Goal: Task Accomplishment & Management: Manage account settings

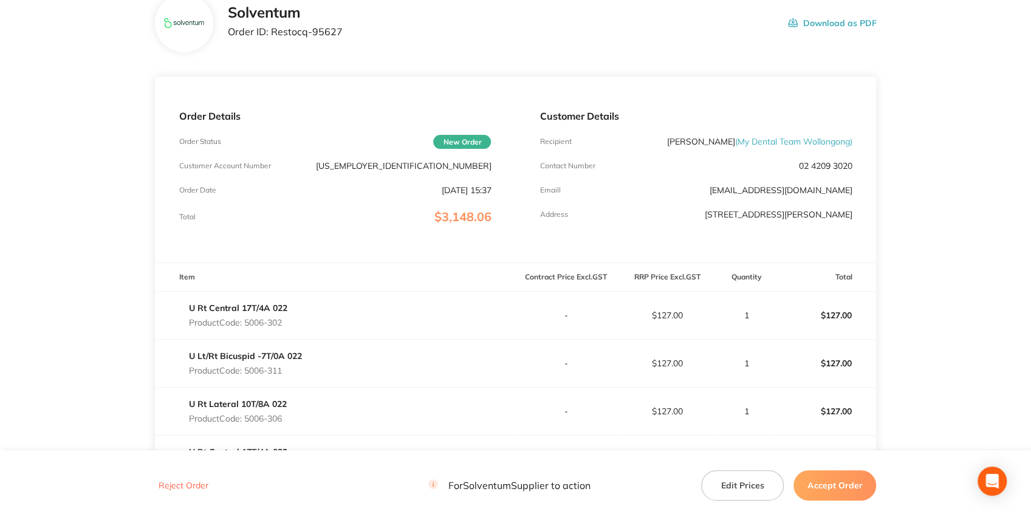
scroll to position [81, 0]
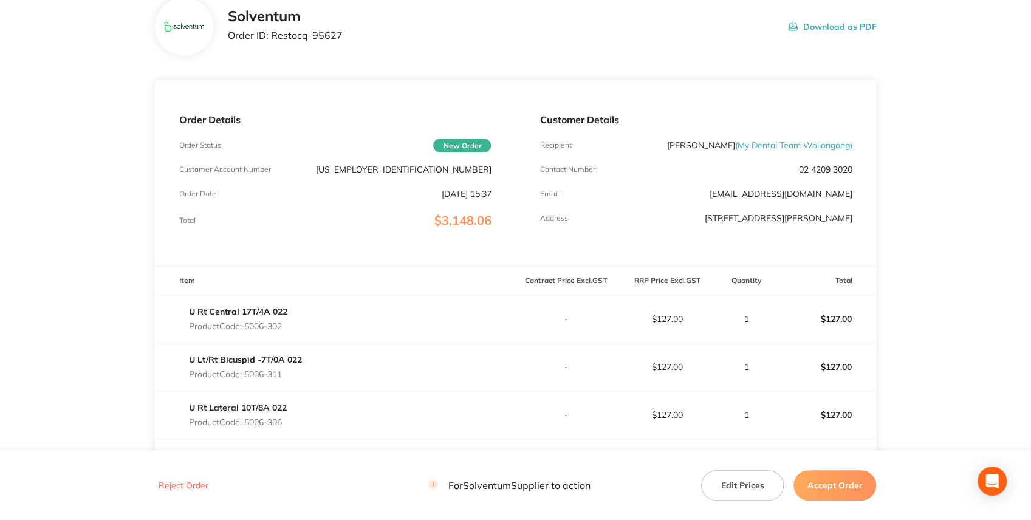
click at [472, 165] on p "15-2000741" at bounding box center [403, 170] width 176 height 10
click at [471, 164] on div "Order Details Order Status New Order Customer Account Number 15-2000741 Order D…" at bounding box center [335, 173] width 361 height 186
copy p "2000741"
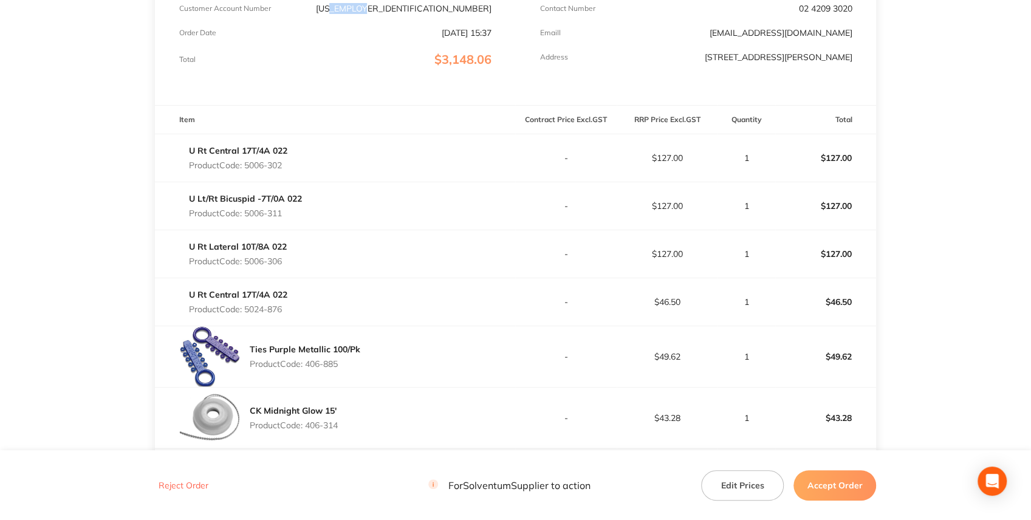
scroll to position [243, 0]
click at [434, 114] on th "Item" at bounding box center [335, 119] width 361 height 29
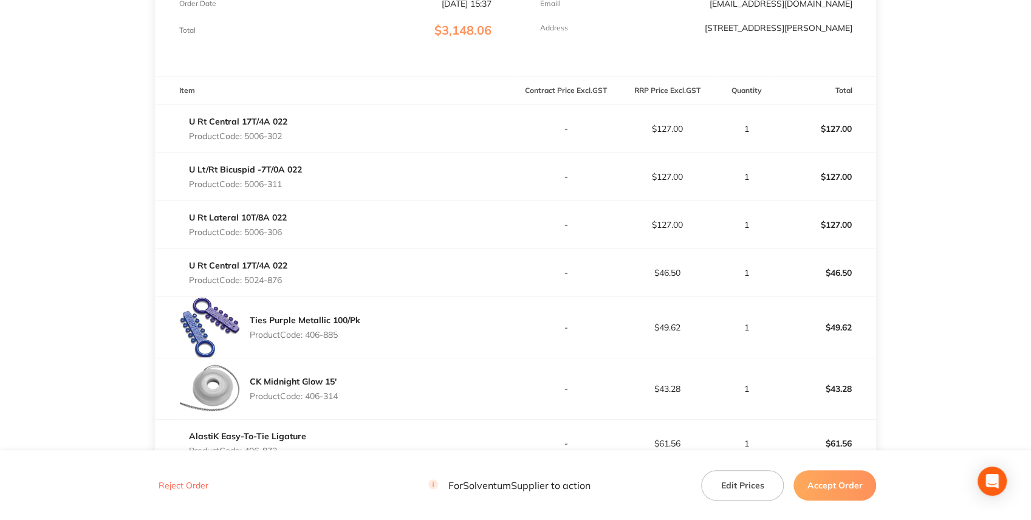
scroll to position [324, 0]
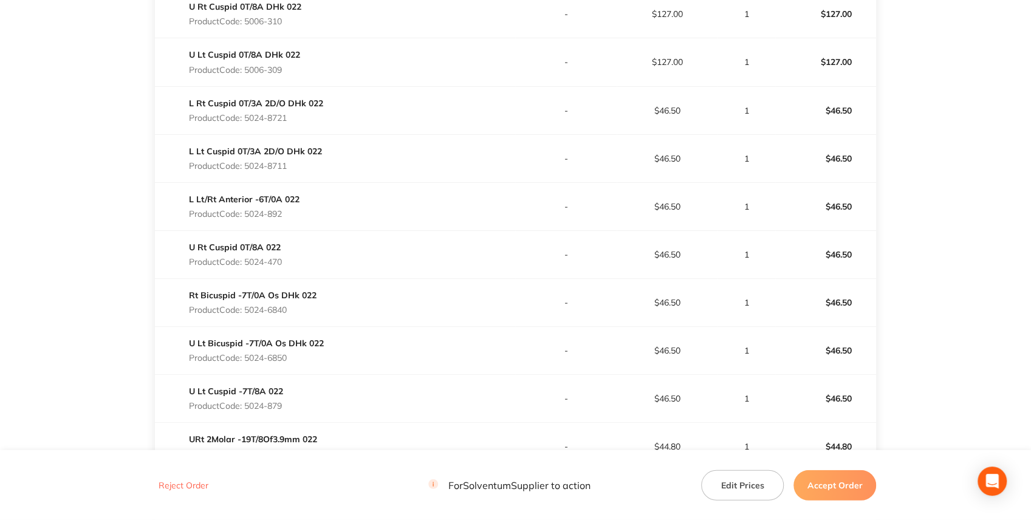
scroll to position [2067, 0]
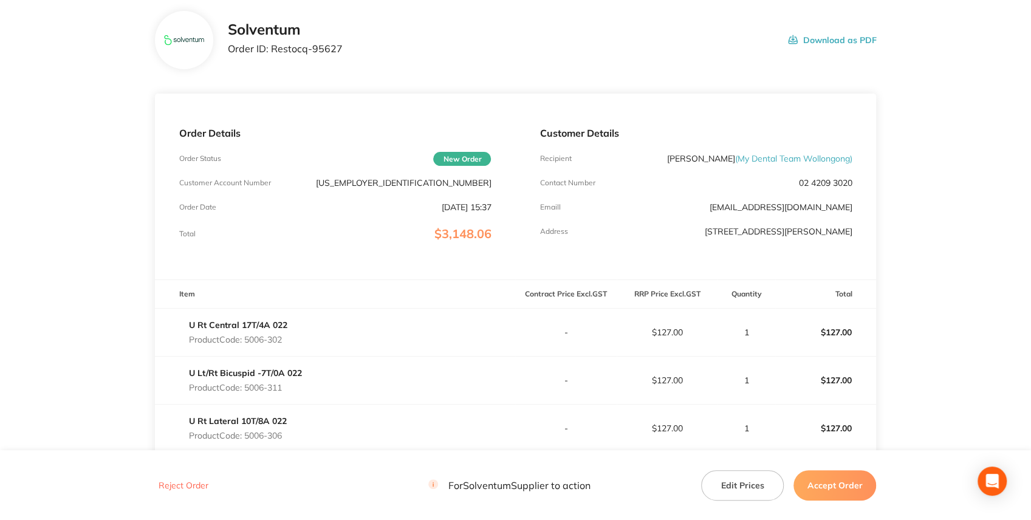
scroll to position [0, 0]
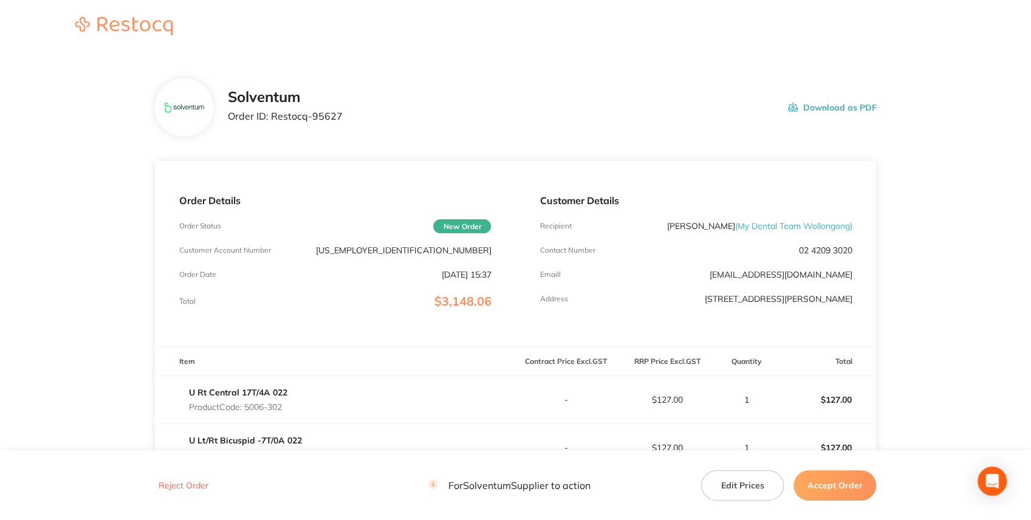
click at [480, 250] on p "15-2000741" at bounding box center [403, 251] width 176 height 10
copy p "2000741"
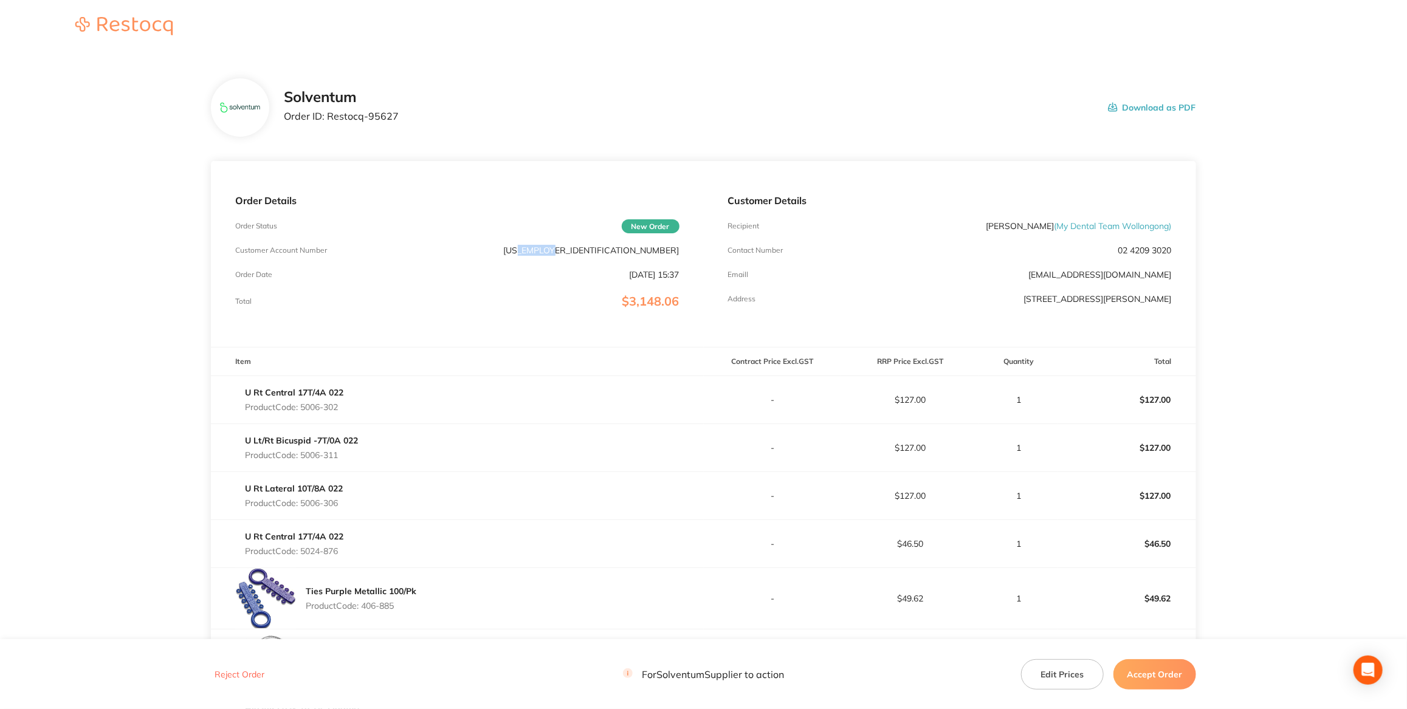
click at [1033, 520] on button "Accept Order" at bounding box center [1155, 674] width 83 height 30
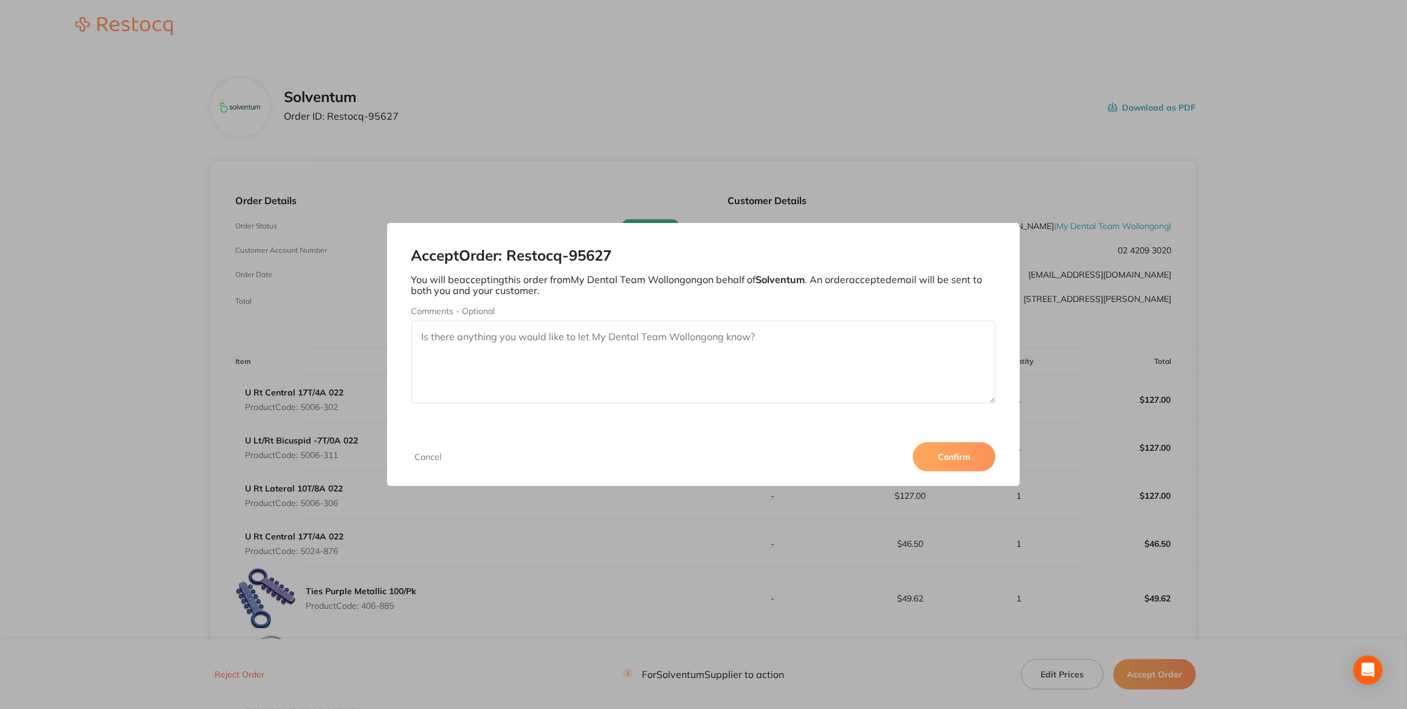
click at [591, 347] on textarea "Comments - Optional" at bounding box center [703, 362] width 585 height 83
type textarea "Spoke with Sophie re tubes - metallic ties & 3's no hooks. order amended and ap…"
click at [952, 452] on button "Confirm" at bounding box center [954, 456] width 83 height 29
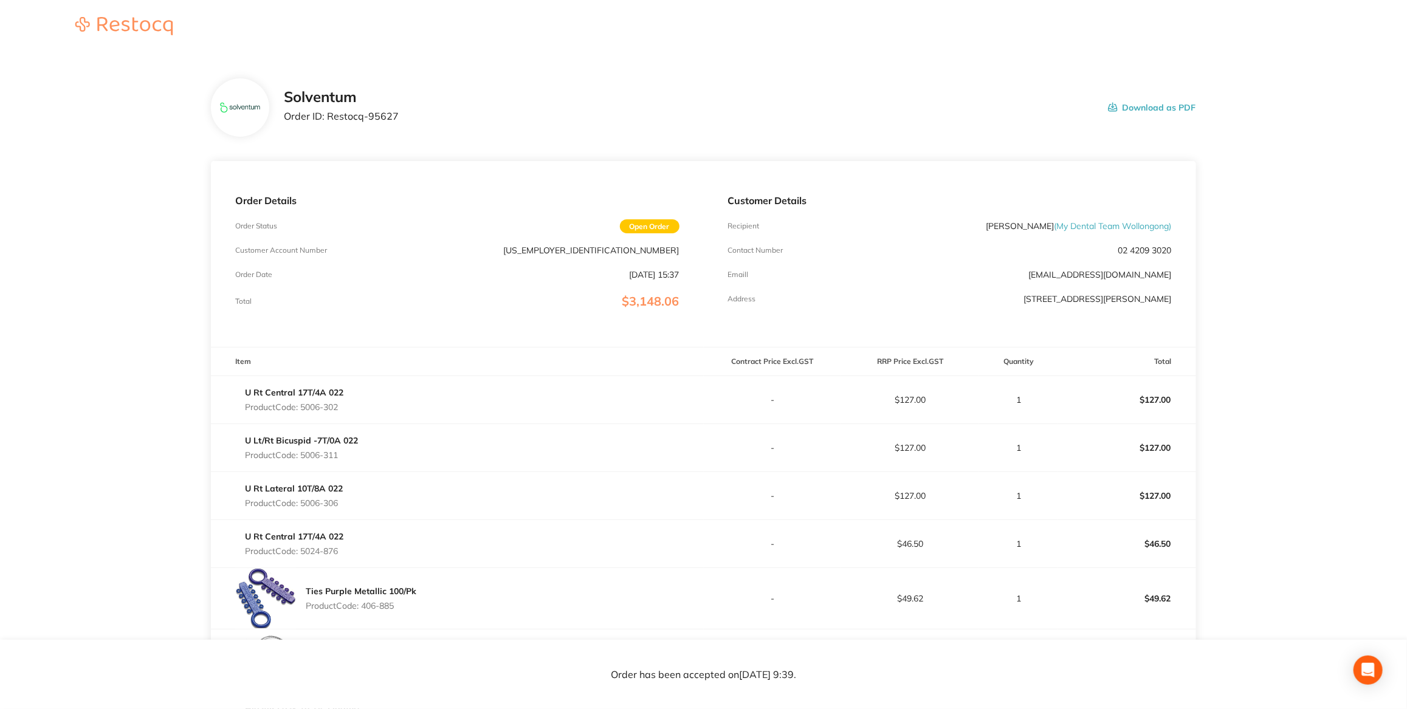
click at [385, 49] on header at bounding box center [703, 27] width 1407 height 54
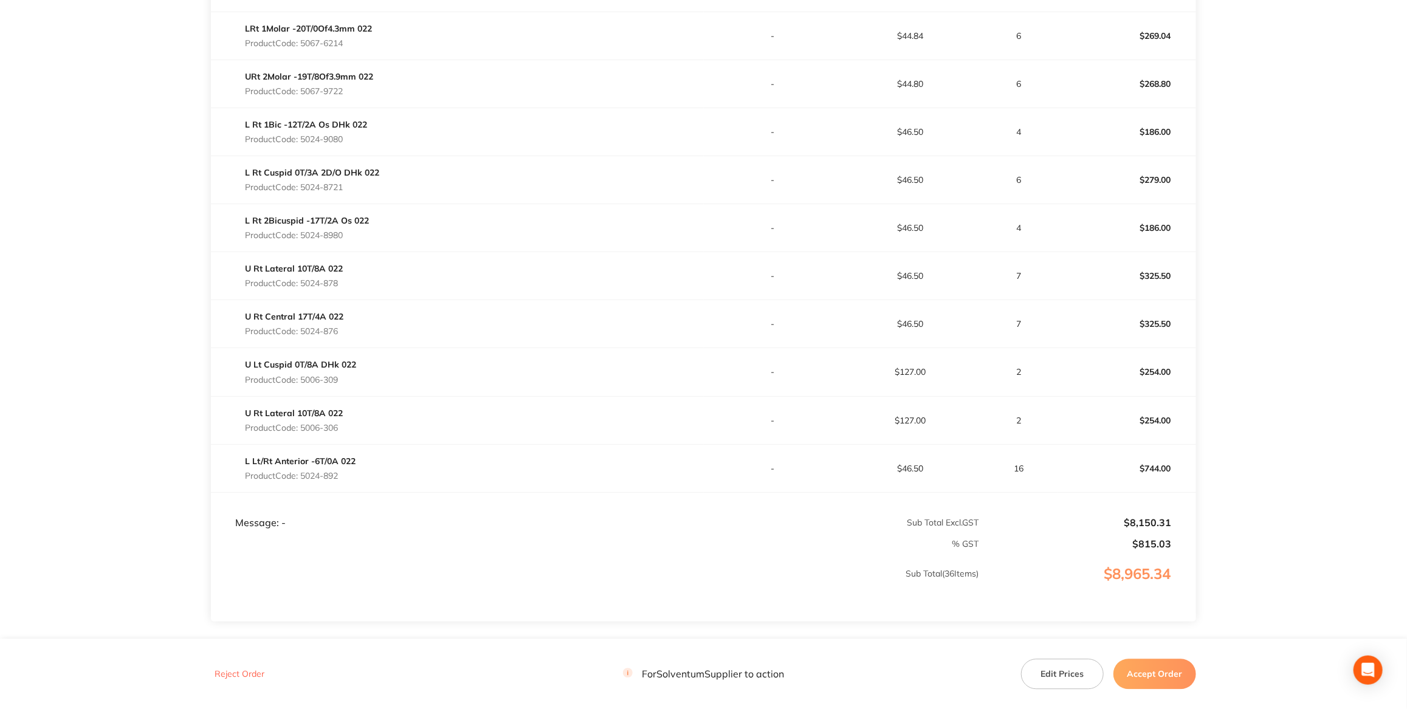
scroll to position [1757, 0]
